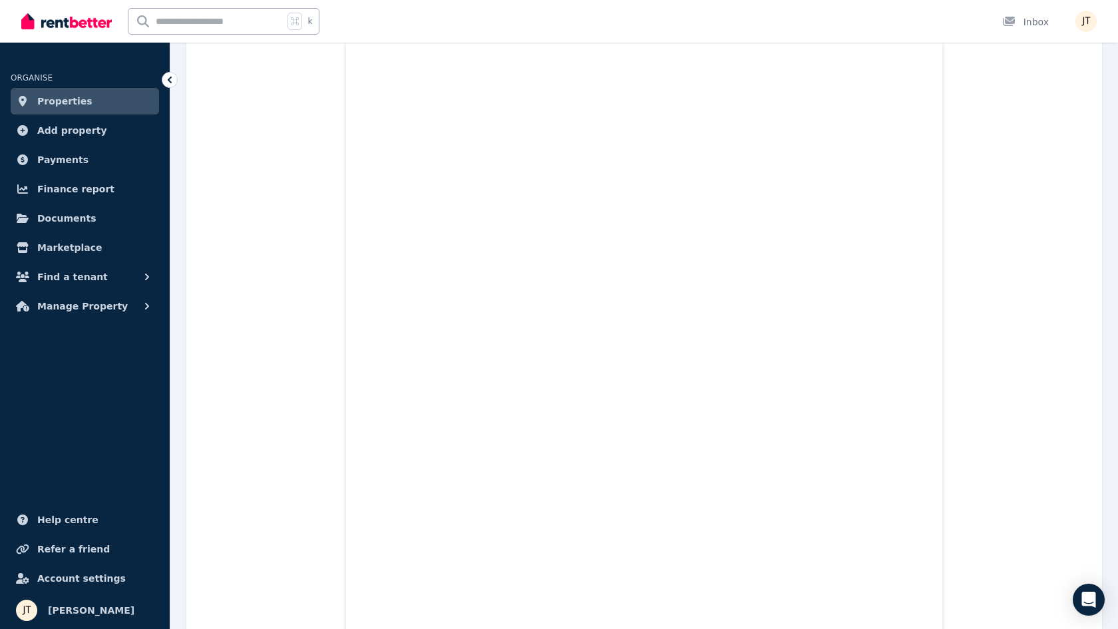
scroll to position [351, 0]
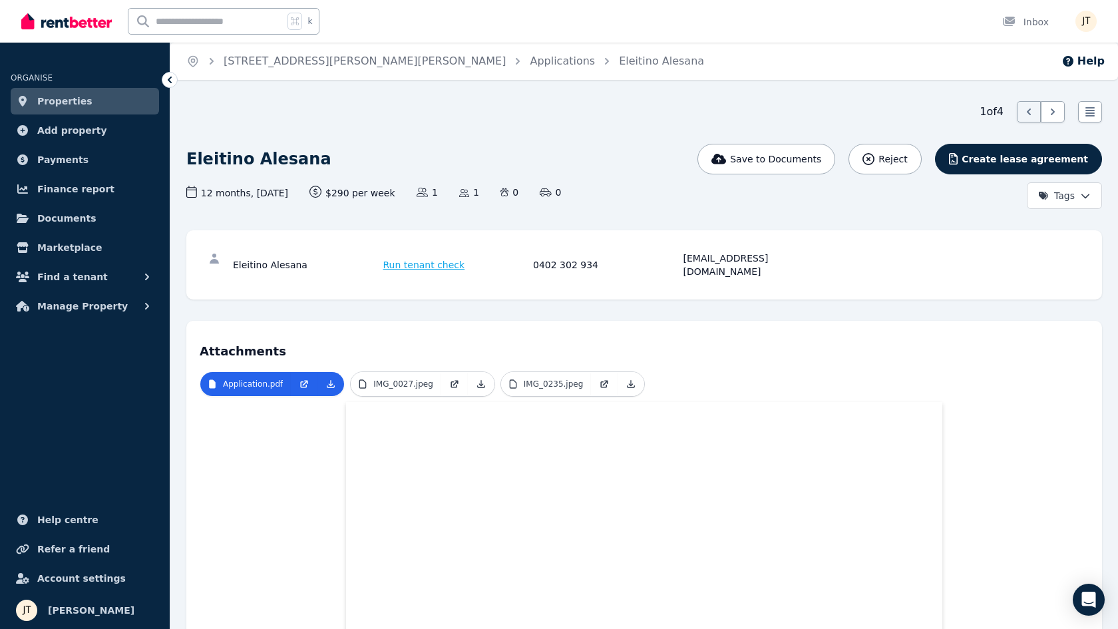
scroll to position [0, 0]
click at [426, 262] on span "Run tenant check" at bounding box center [424, 264] width 82 height 13
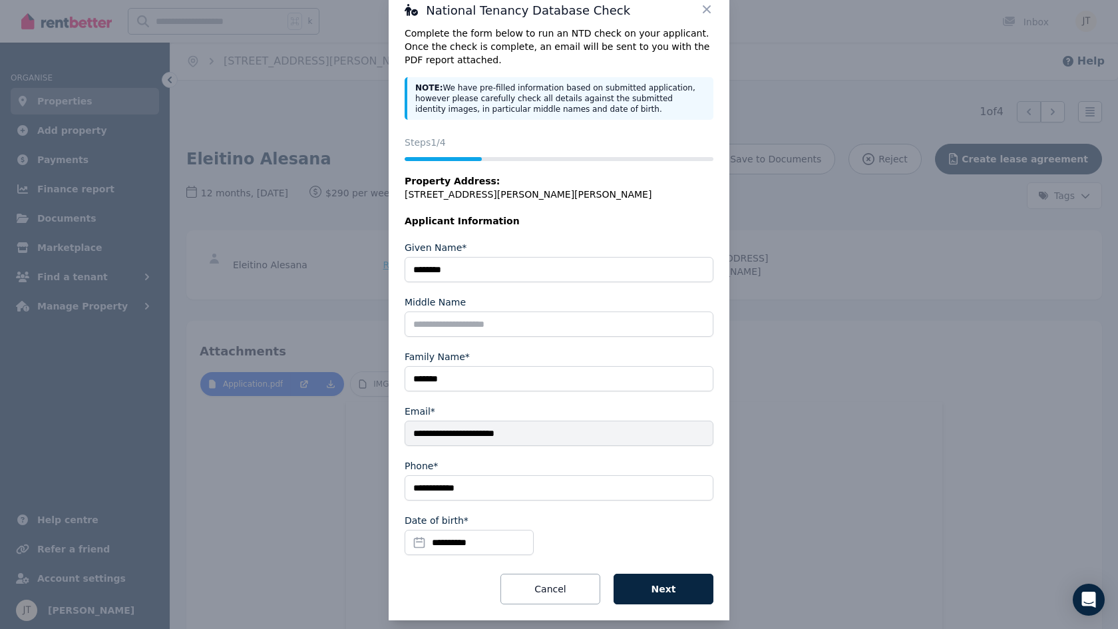
scroll to position [34, 0]
click at [671, 577] on button "Next" at bounding box center [664, 589] width 100 height 31
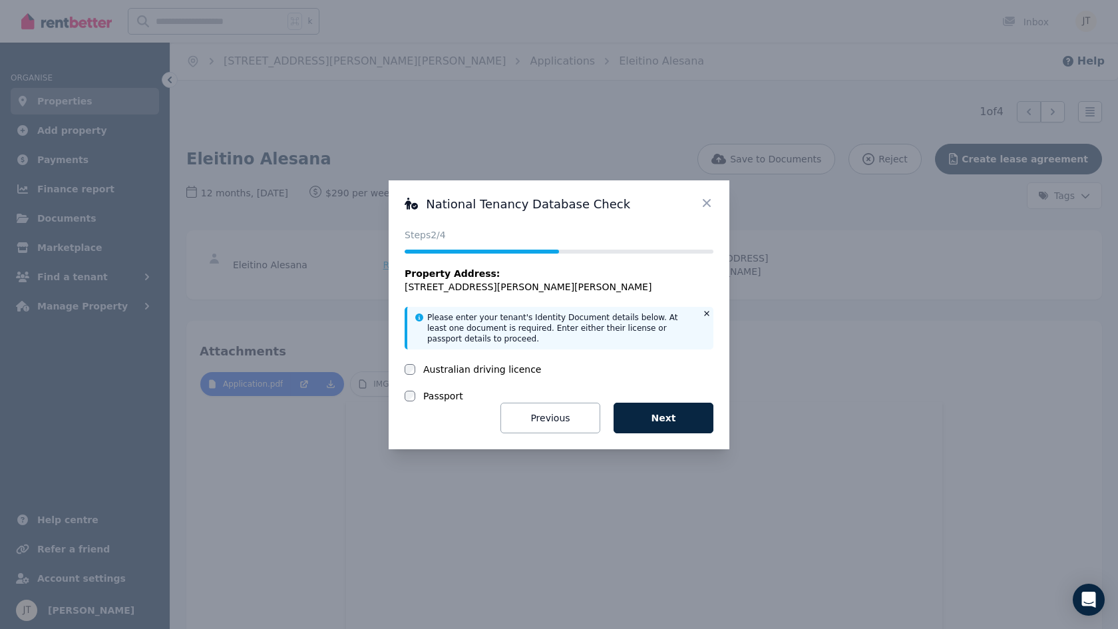
click at [708, 196] on icon at bounding box center [706, 202] width 13 height 13
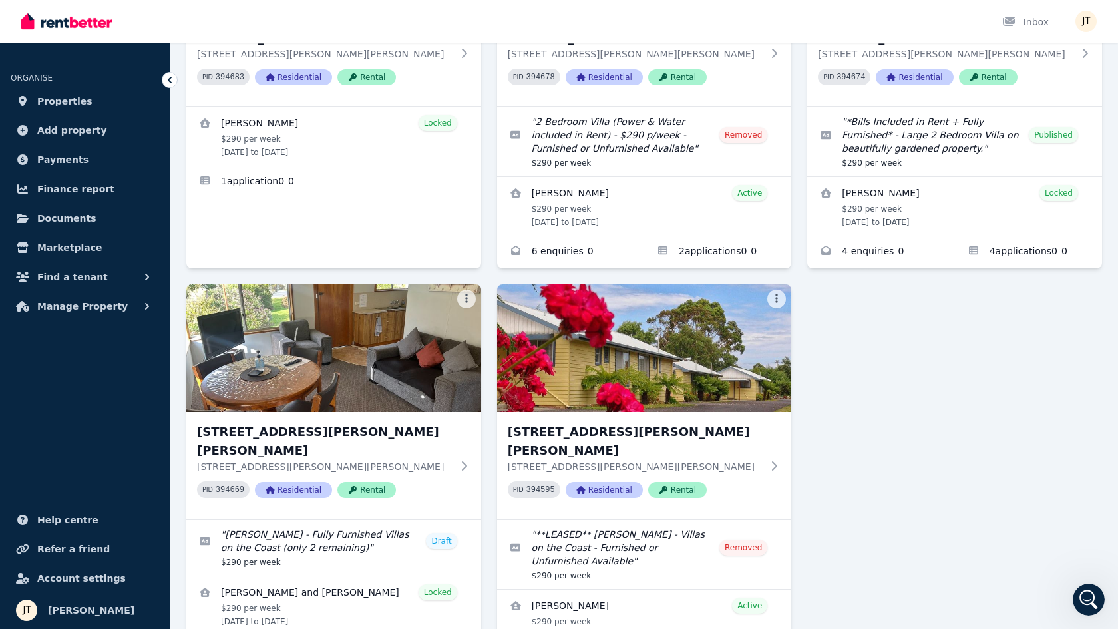
click at [923, 463] on div "4/[STREET_ADDRESS][PERSON_NAME][PERSON_NAME][PERSON_NAME][PERSON_NAME] 394683 R…" at bounding box center [644, 276] width 916 height 809
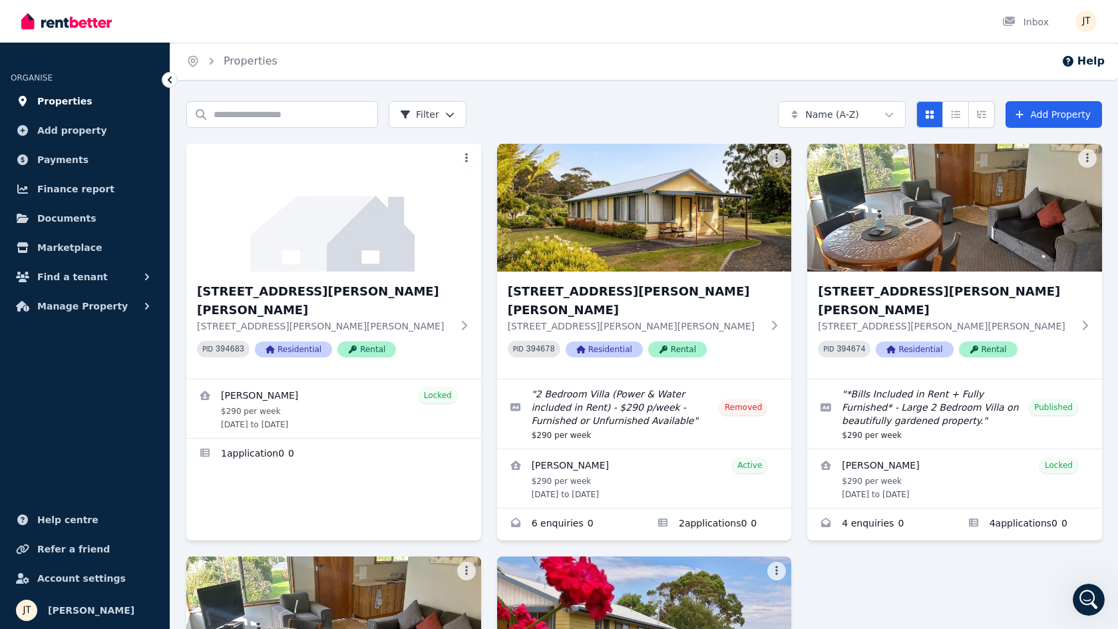
click at [69, 102] on span "Properties" at bounding box center [64, 101] width 55 height 16
click at [1095, 610] on div "Open Intercom Messenger" at bounding box center [1089, 600] width 44 height 44
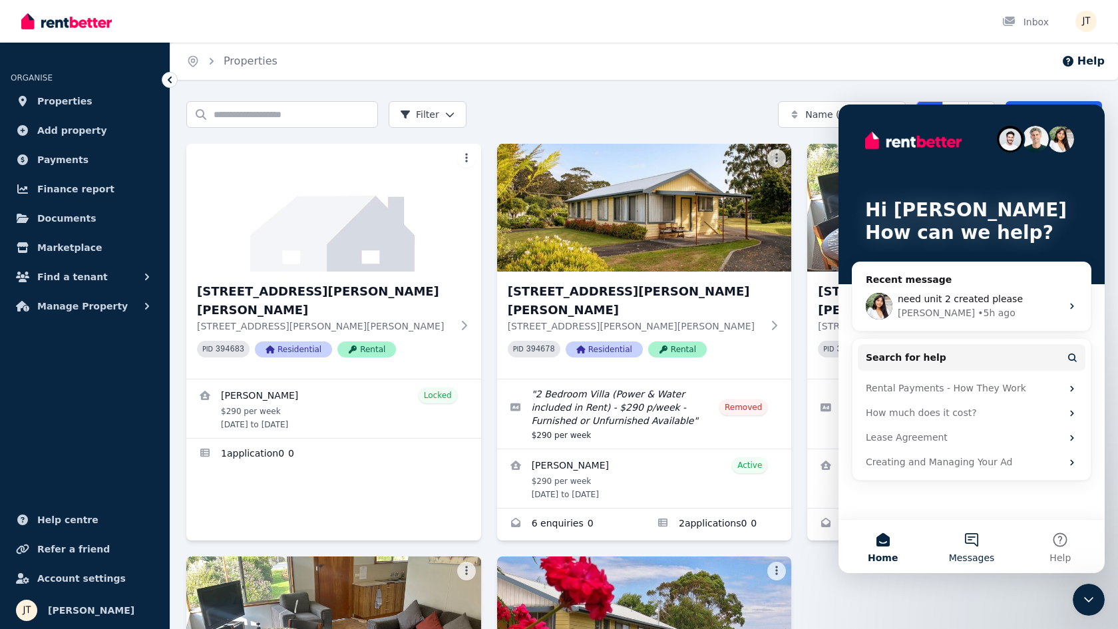
click at [982, 546] on button "Messages" at bounding box center [971, 546] width 89 height 53
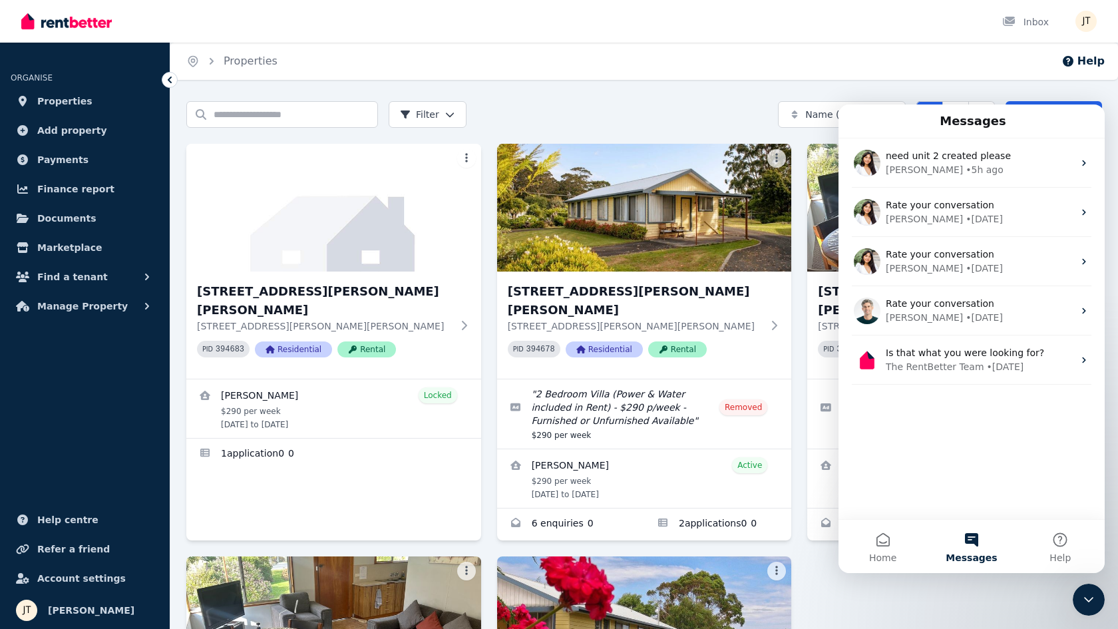
click at [868, 602] on div "4/[STREET_ADDRESS][PERSON_NAME][PERSON_NAME][PERSON_NAME][PERSON_NAME] 394683 R…" at bounding box center [644, 548] width 916 height 809
